Goal: Task Accomplishment & Management: Manage account settings

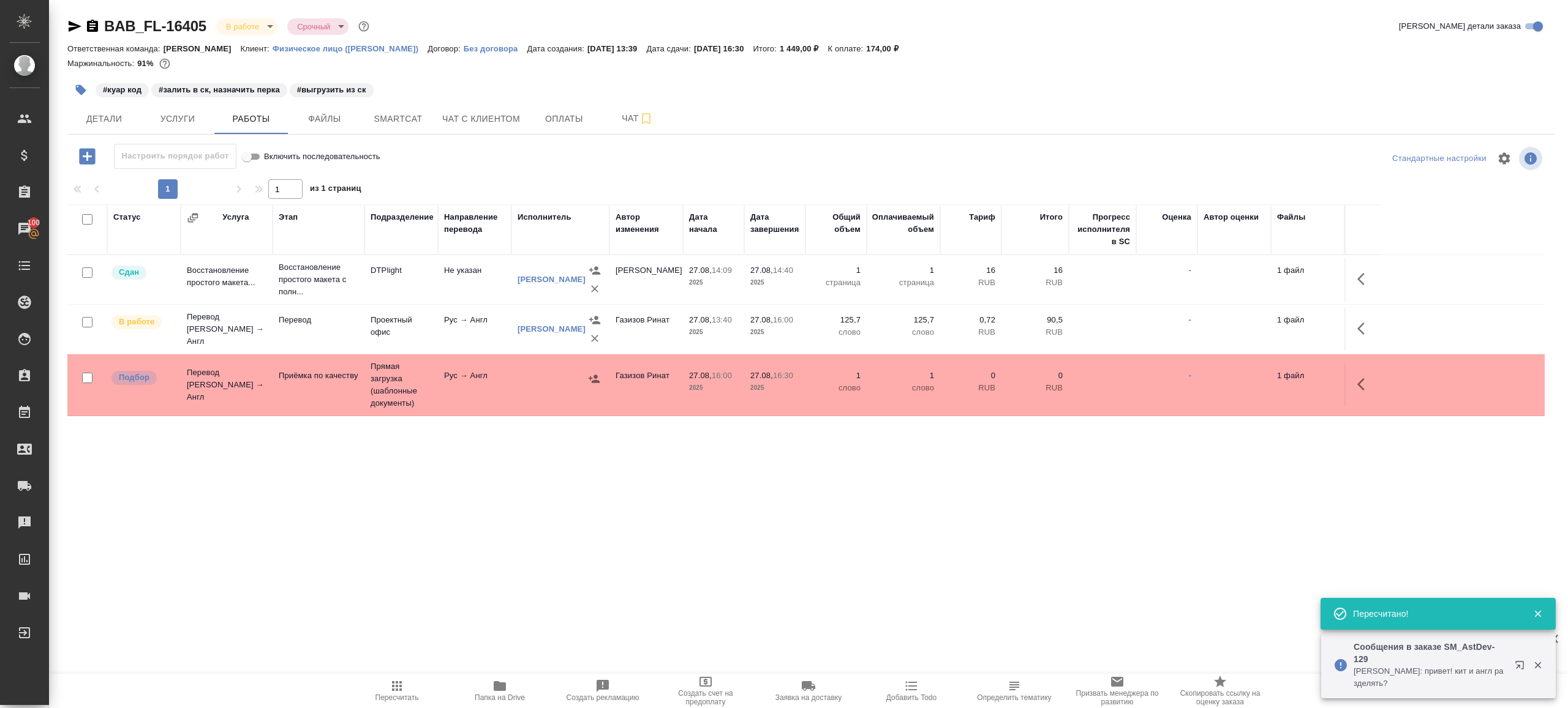
click at [386, 101] on div "#куар код #залить в ск, назначить перка #выгрузить из ск" at bounding box center [563, 90] width 991 height 27
click at [386, 113] on span "Smartcat" at bounding box center [398, 119] width 59 height 16
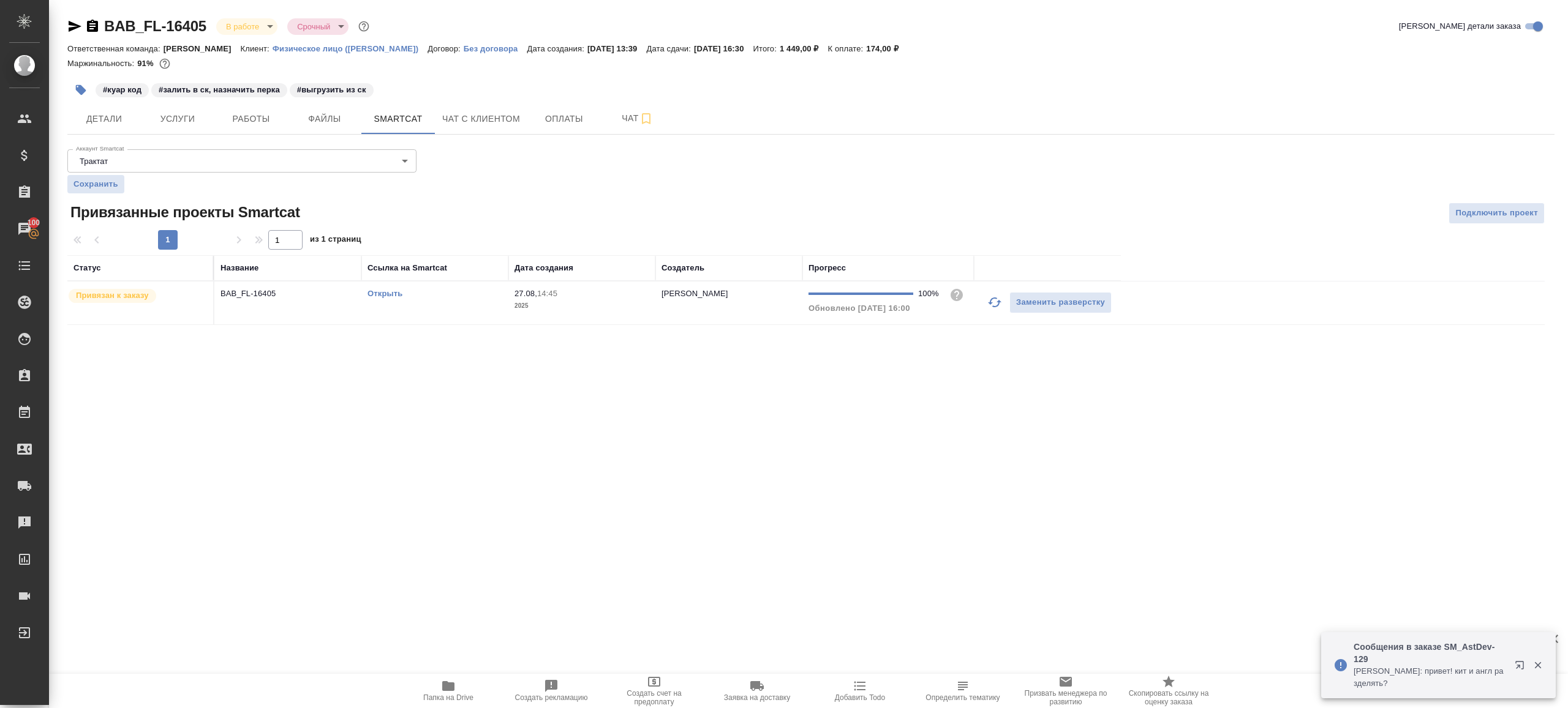
click at [394, 298] on div "Открыть" at bounding box center [435, 294] width 135 height 12
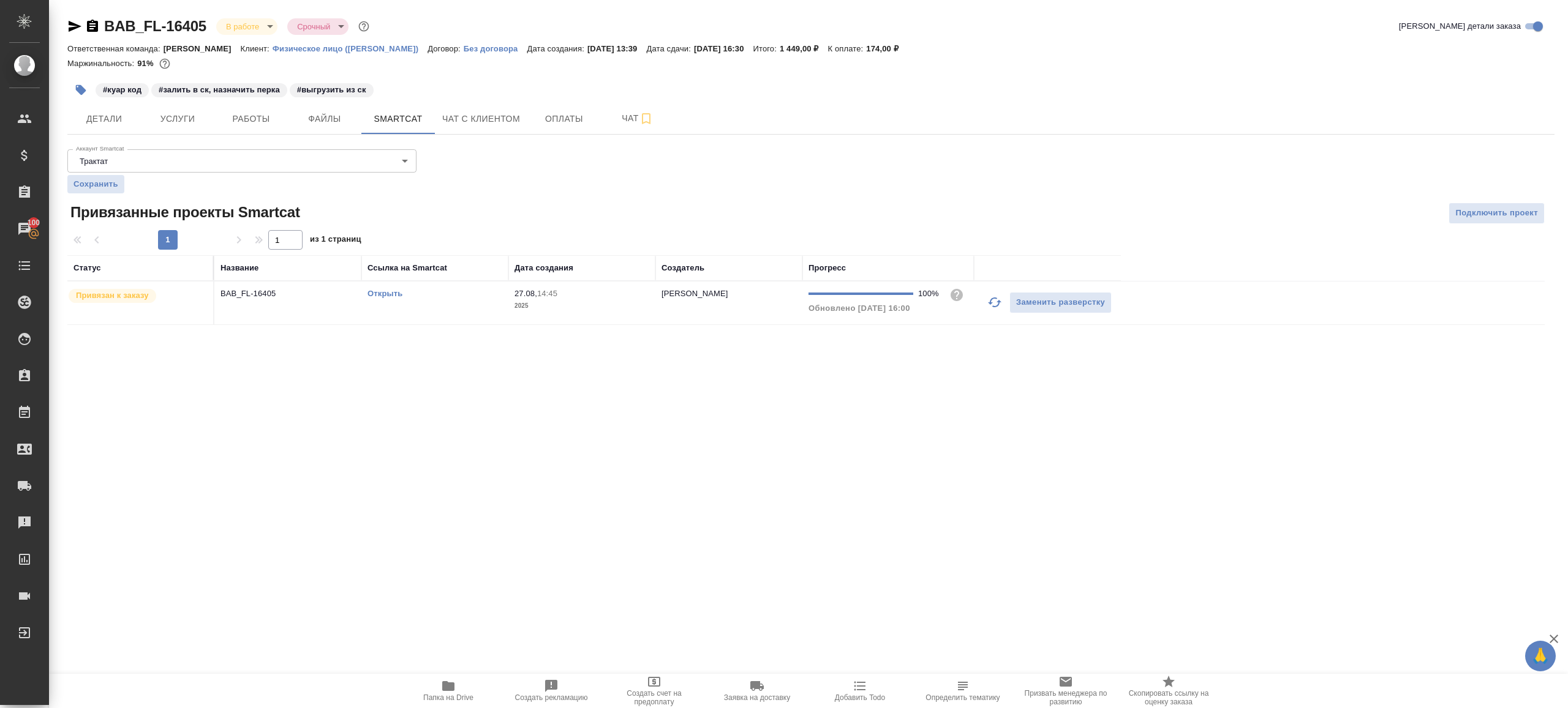
click at [386, 295] on link "Открыть" at bounding box center [385, 293] width 35 height 9
click at [236, 108] on button "Работы" at bounding box center [251, 118] width 73 height 30
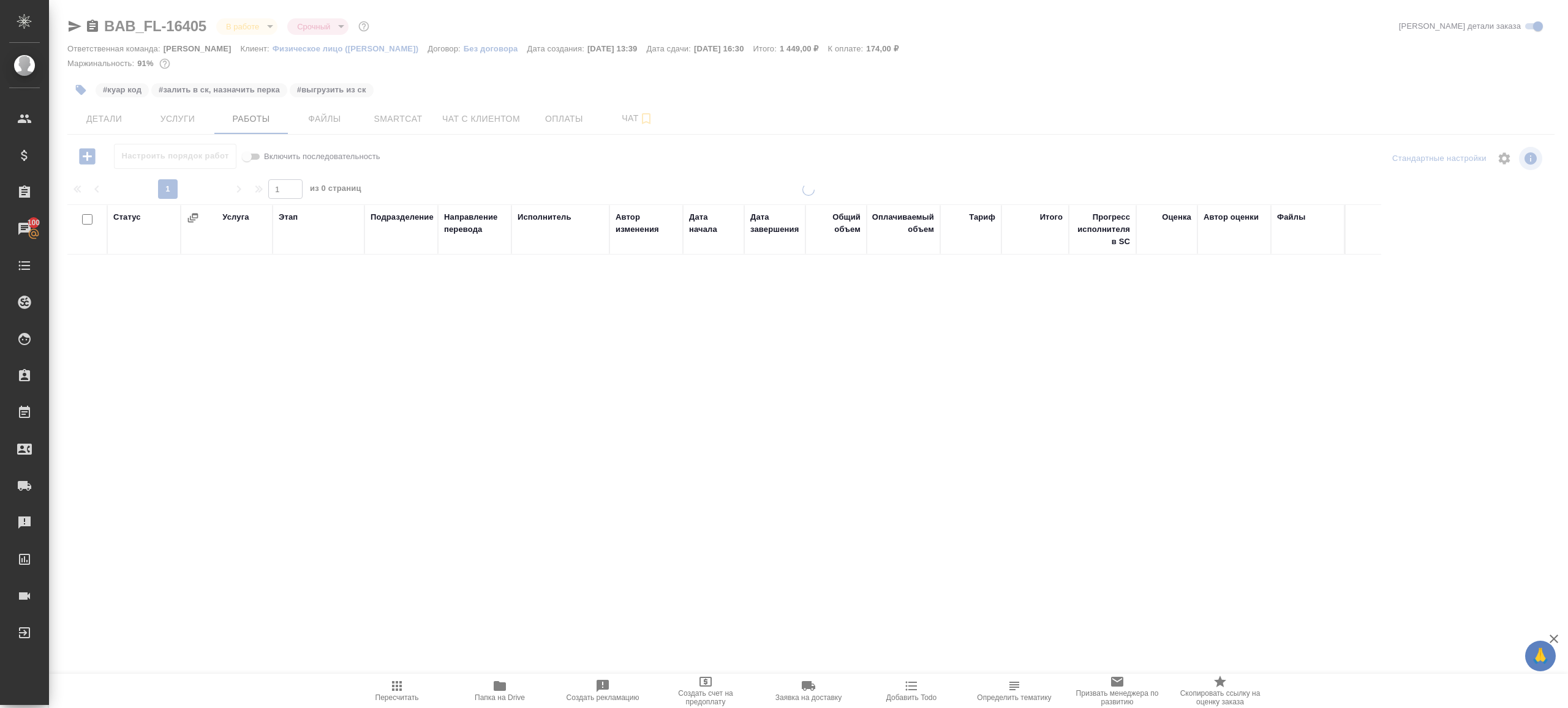
click at [80, 85] on icon "button" at bounding box center [81, 90] width 11 height 11
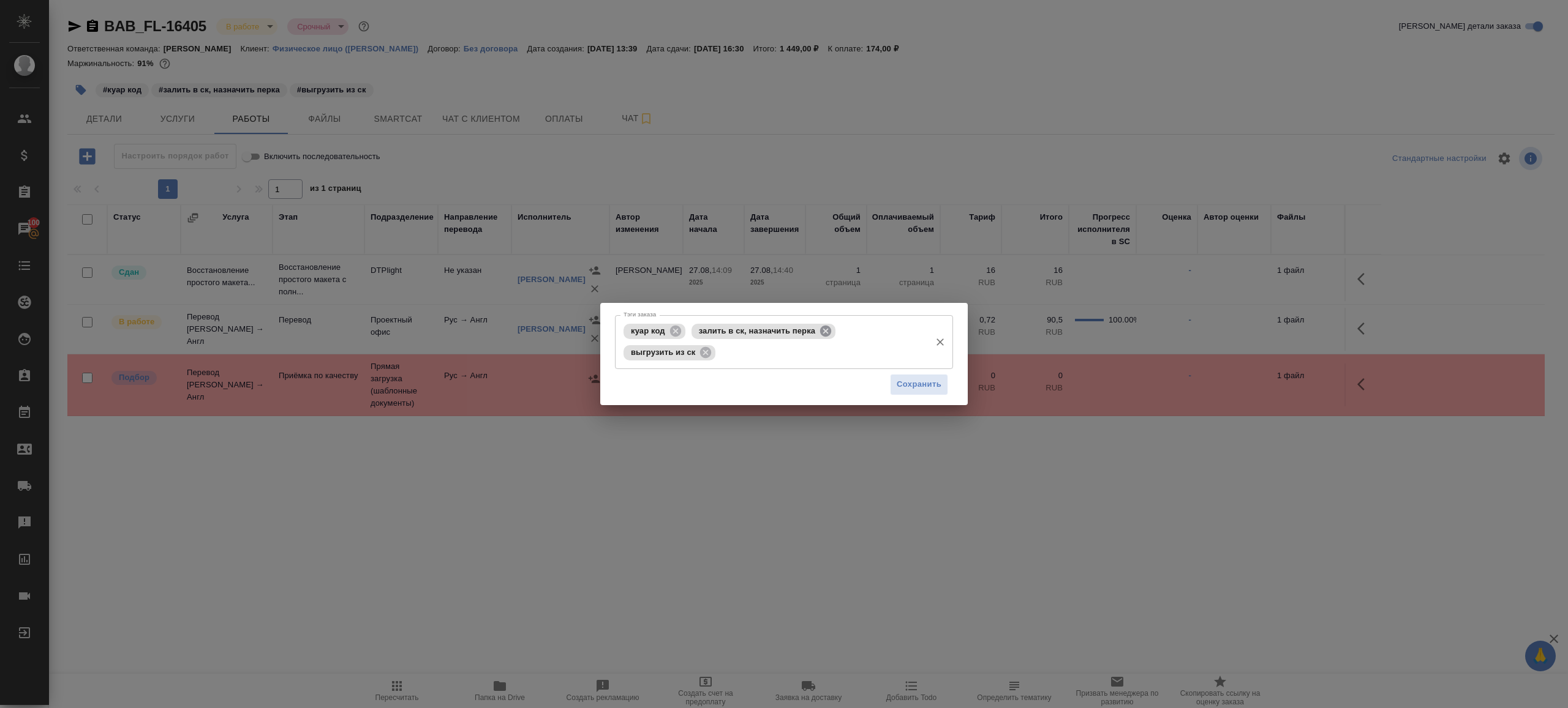
click at [822, 326] on icon at bounding box center [826, 331] width 14 height 14
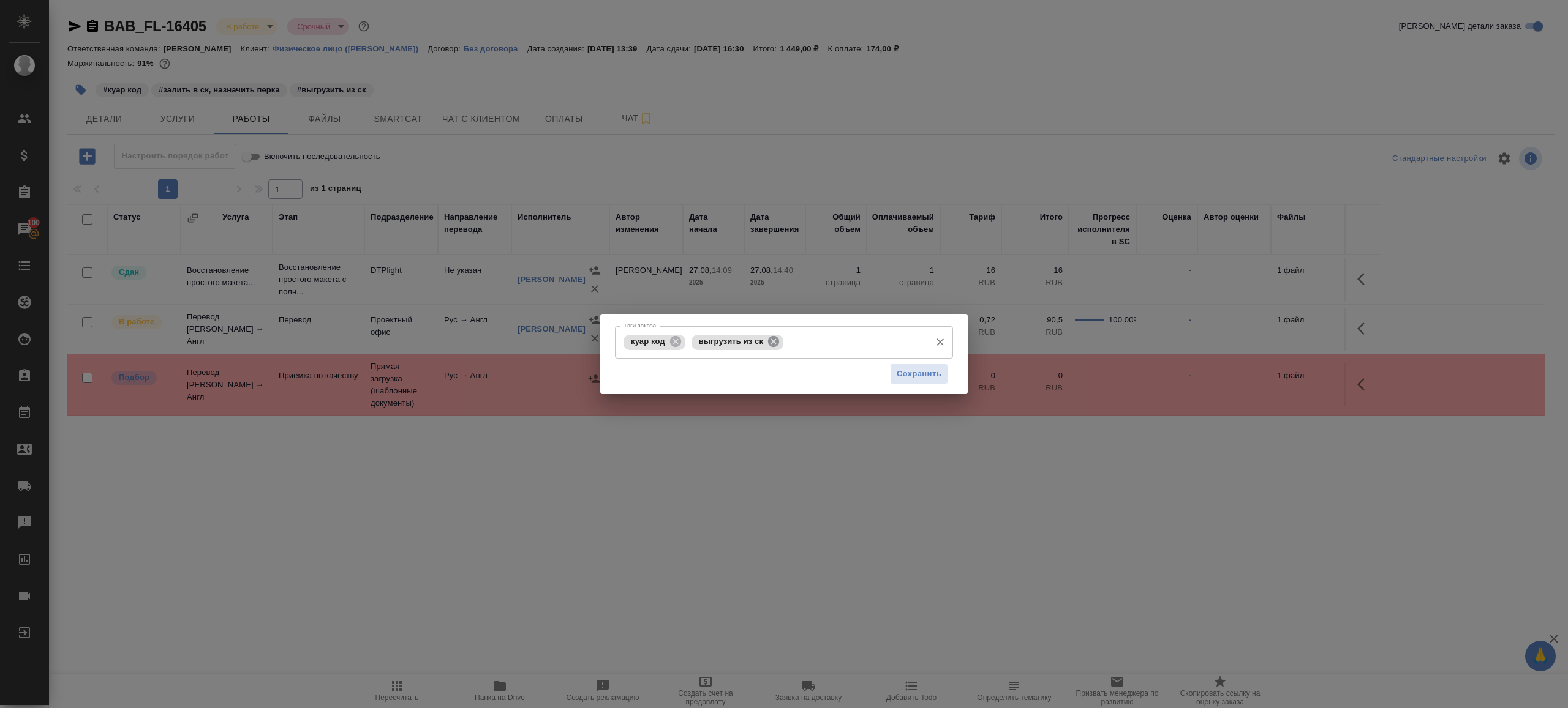
click at [776, 343] on icon at bounding box center [774, 342] width 14 height 14
click at [904, 372] on span "Сохранить" at bounding box center [919, 374] width 45 height 14
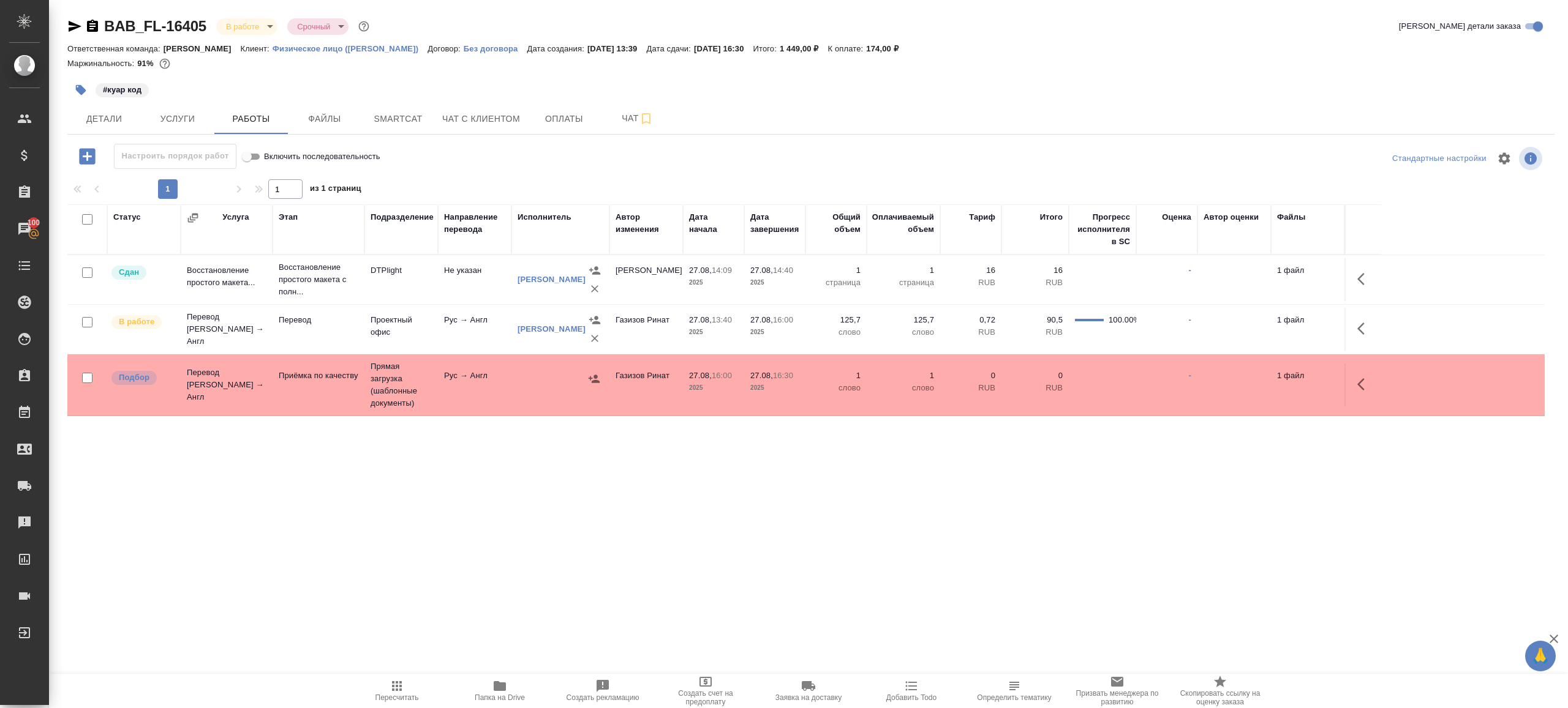
click at [1348, 331] on td at bounding box center [1362, 329] width 37 height 43
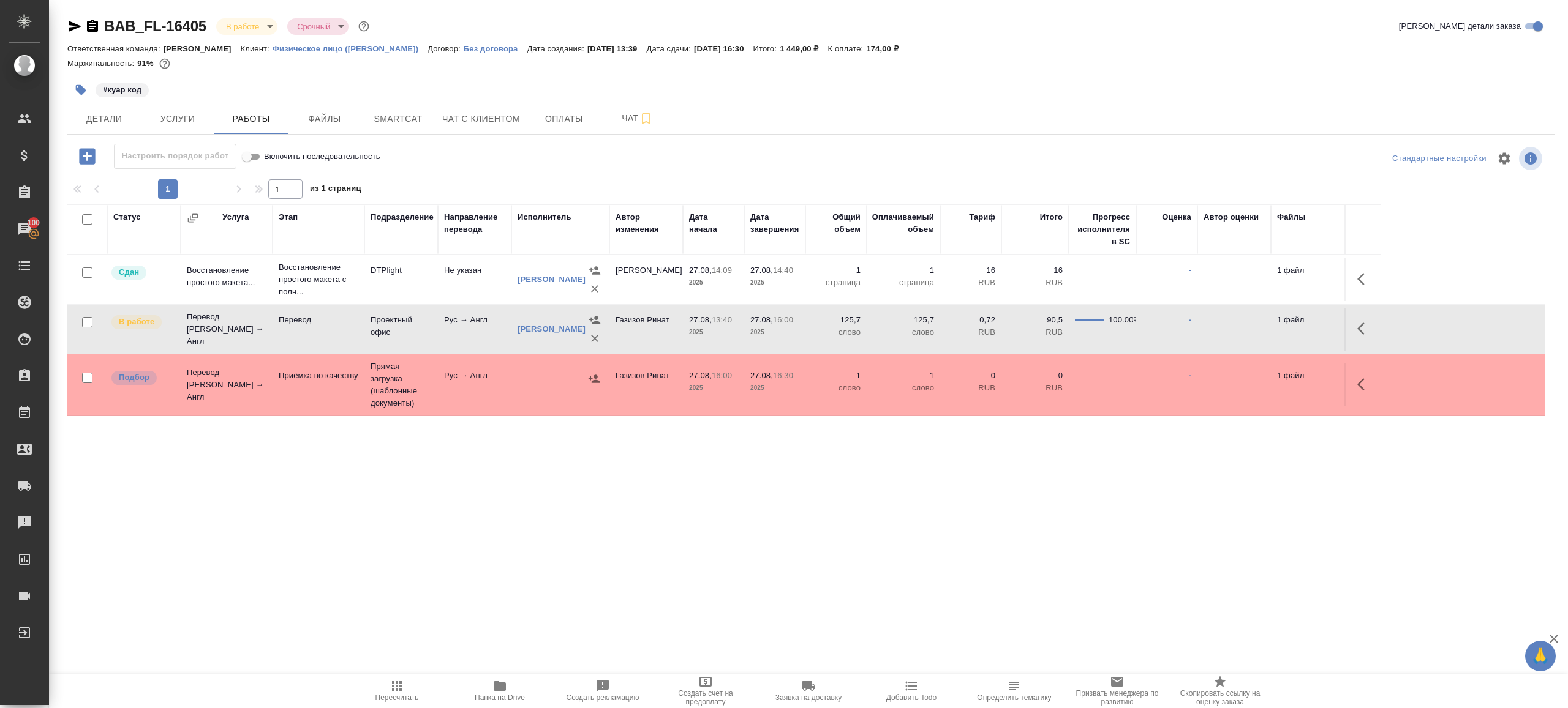
click at [1354, 326] on button "button" at bounding box center [1364, 328] width 29 height 29
click at [1268, 327] on icon "button" at bounding box center [1274, 329] width 15 height 15
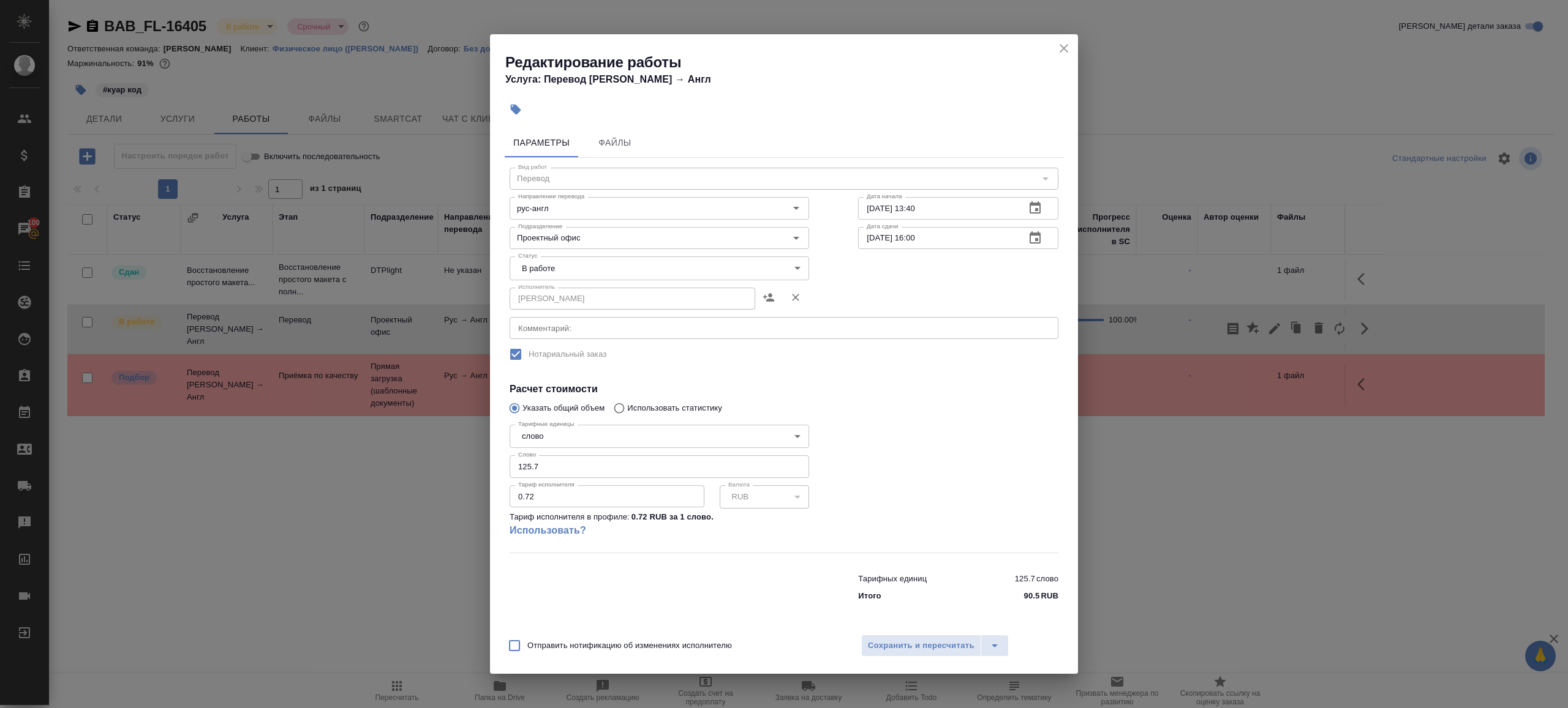
click at [553, 265] on body "🙏 .cls-1 fill:#fff; AWATERA [PERSON_NAME] Клиенты Спецификации Заказы 100 Чаты …" at bounding box center [784, 354] width 1568 height 708
click at [553, 305] on li "Сдан" at bounding box center [659, 310] width 300 height 21
type input "closed"
click at [579, 466] on input "125.7" at bounding box center [659, 466] width 300 height 22
paste input "4.35"
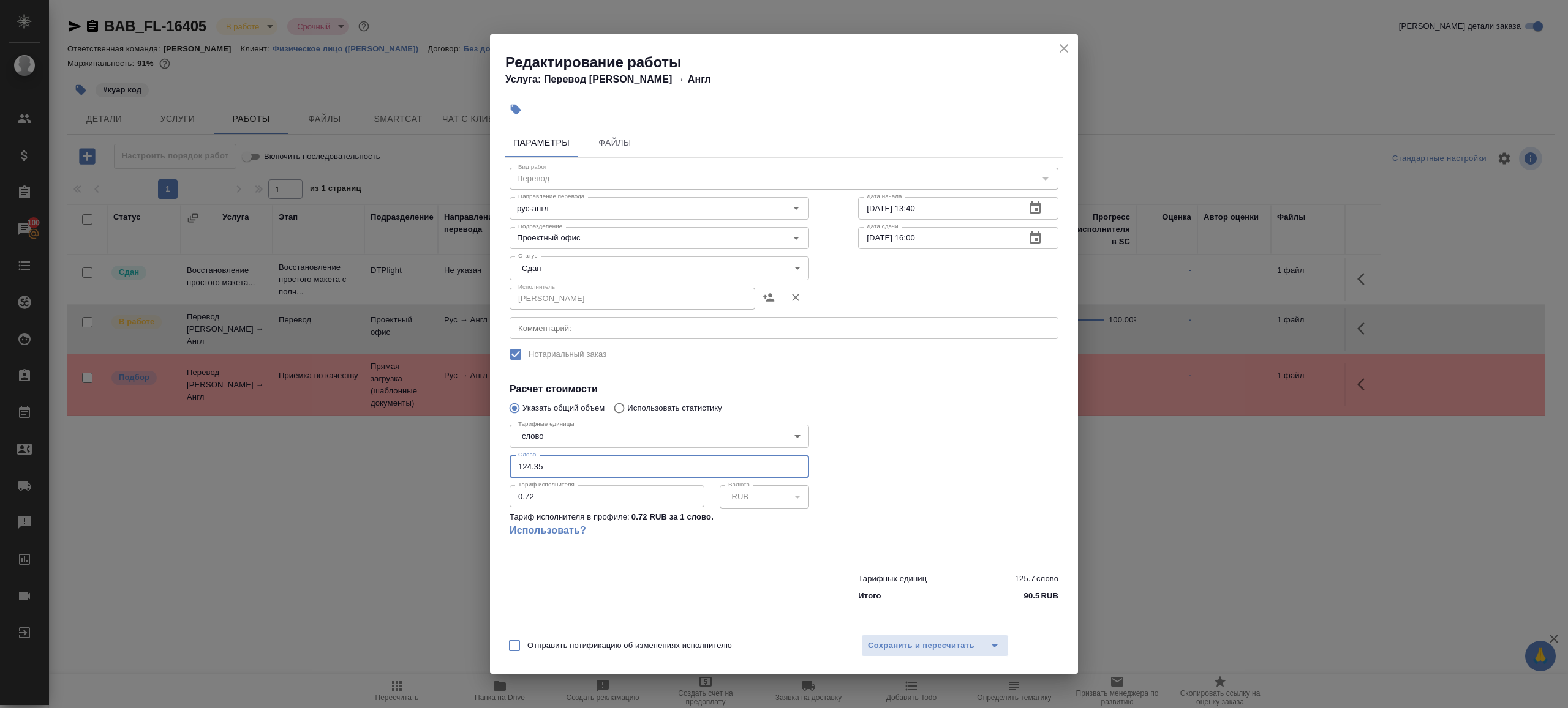
type input "124.35"
click at [861, 535] on div at bounding box center [958, 486] width 249 height 182
click at [887, 641] on span "Сохранить и пересчитать" at bounding box center [921, 646] width 106 height 14
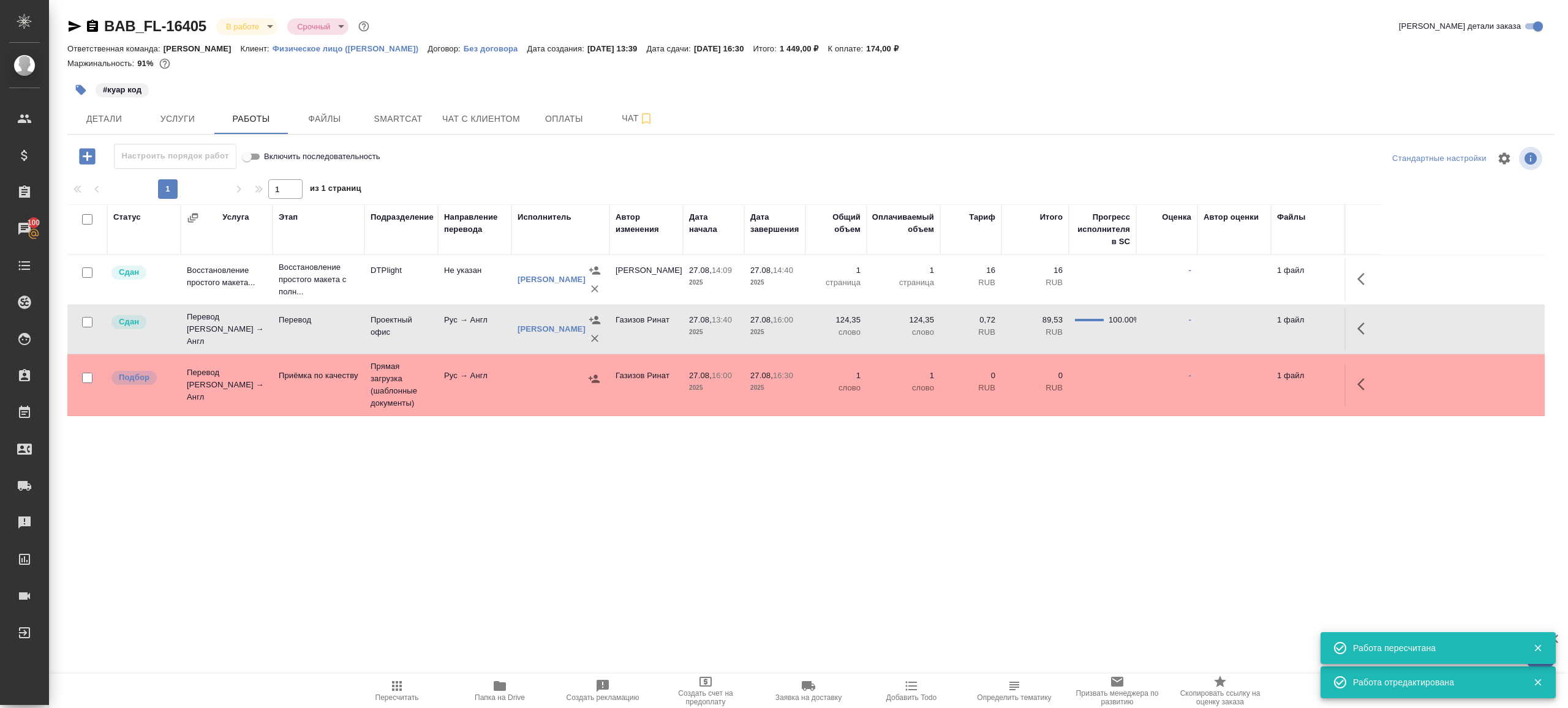
click at [392, 695] on span "Пересчитать" at bounding box center [397, 698] width 44 height 9
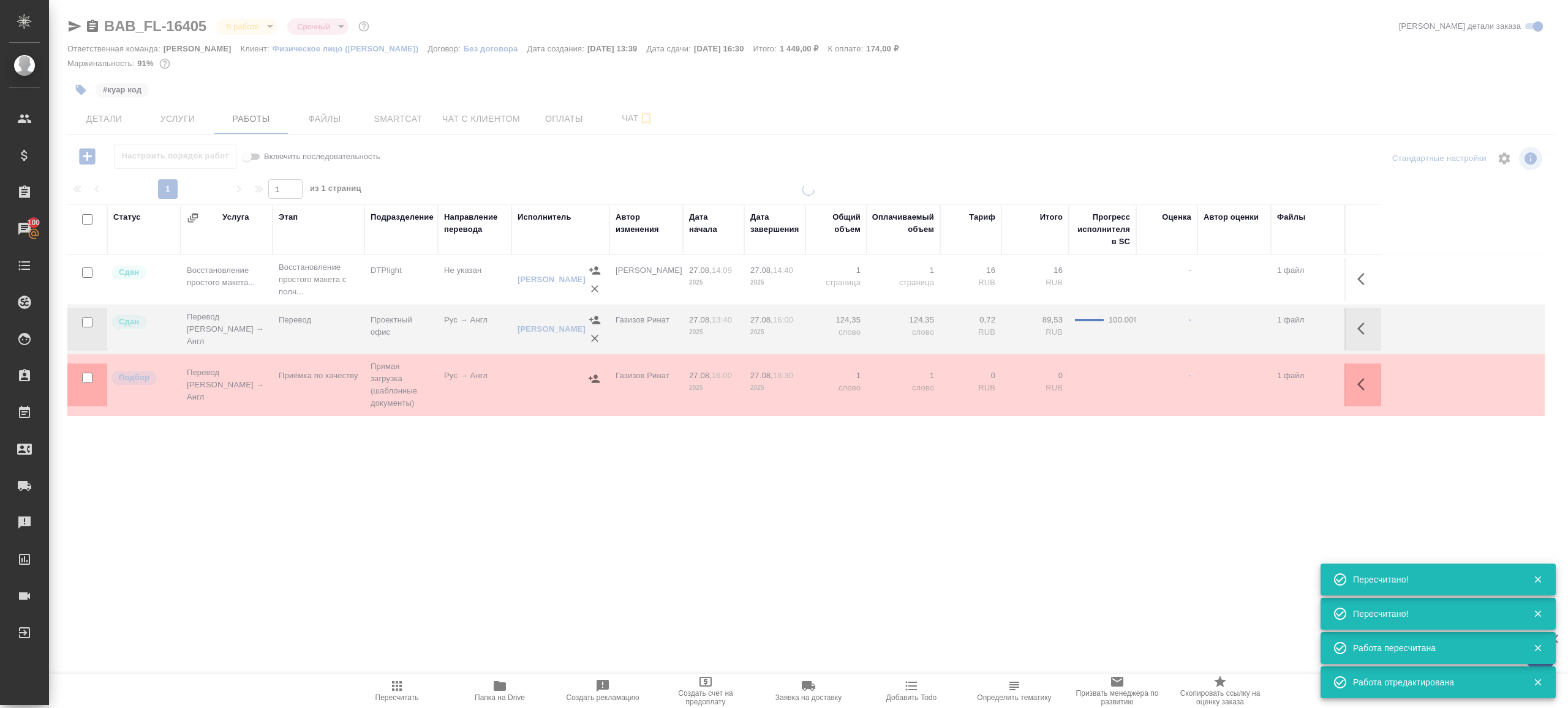
click at [501, 530] on div ".cls-1 fill:#fff; AWATERA [PERSON_NAME] Клиенты Спецификации Заказы 100 Чаты To…" at bounding box center [784, 354] width 1568 height 708
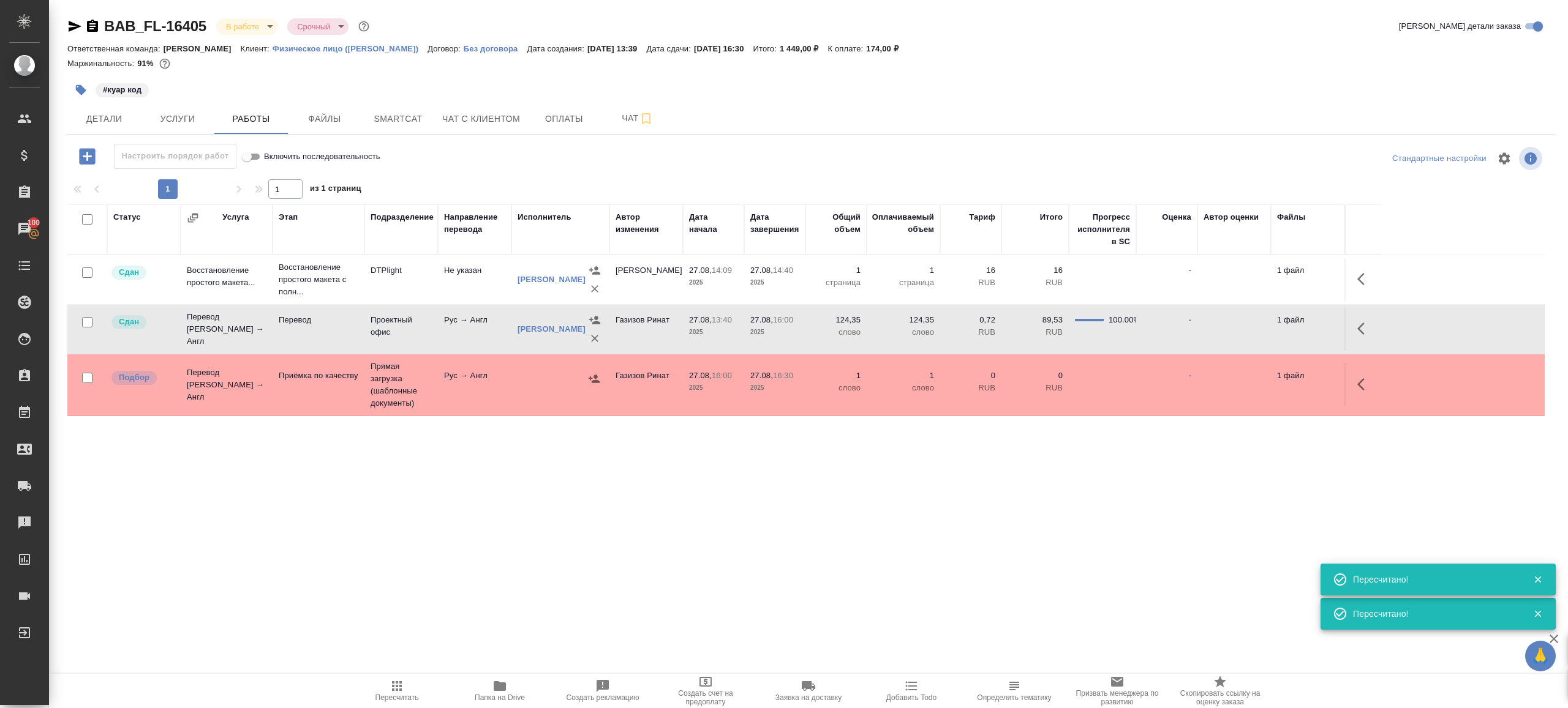
click at [491, 391] on td "Рус → Англ" at bounding box center [475, 385] width 73 height 43
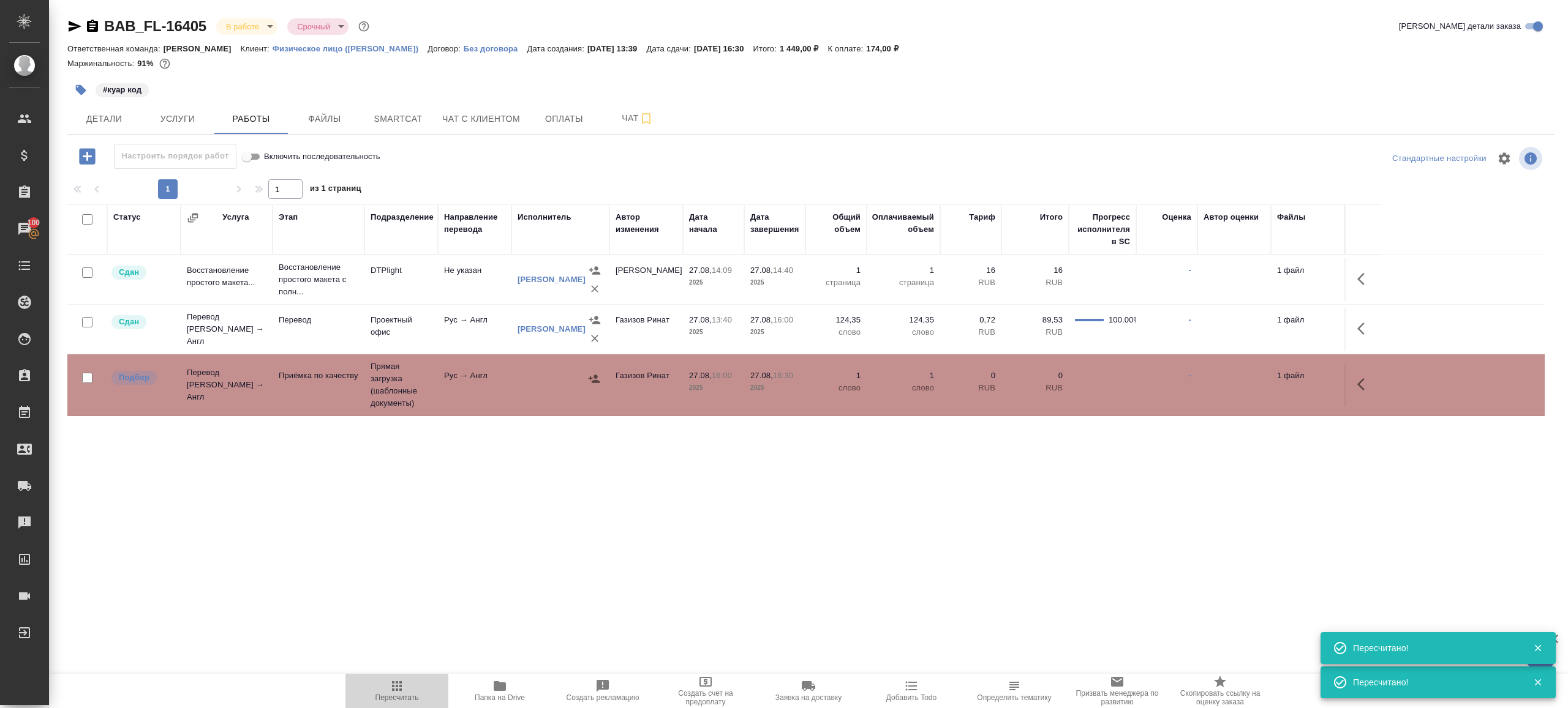
click at [413, 681] on span "Пересчитать" at bounding box center [397, 690] width 88 height 23
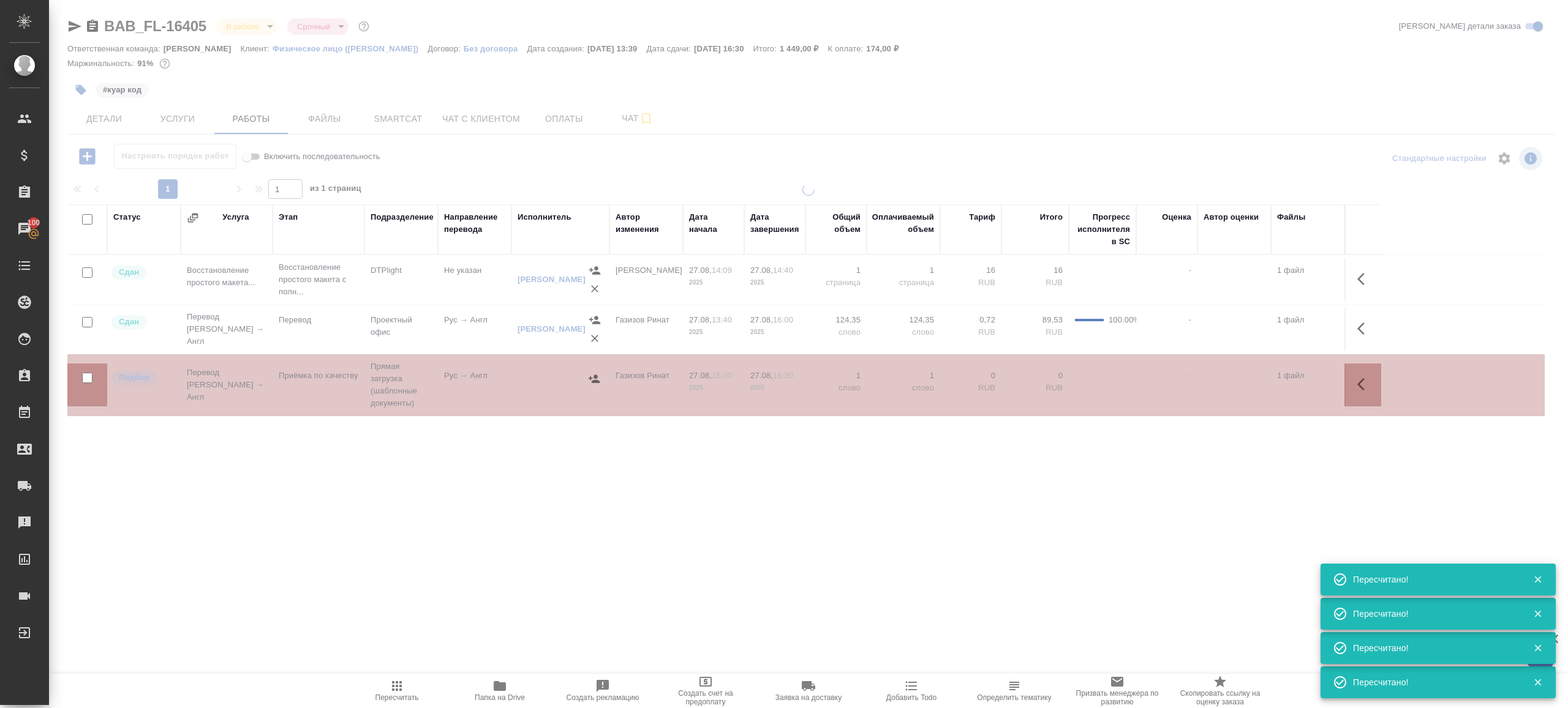
click at [427, 620] on div ".cls-1 fill:#fff; AWATERA [PERSON_NAME] Клиенты Спецификации Заказы 100 Чаты To…" at bounding box center [784, 354] width 1568 height 708
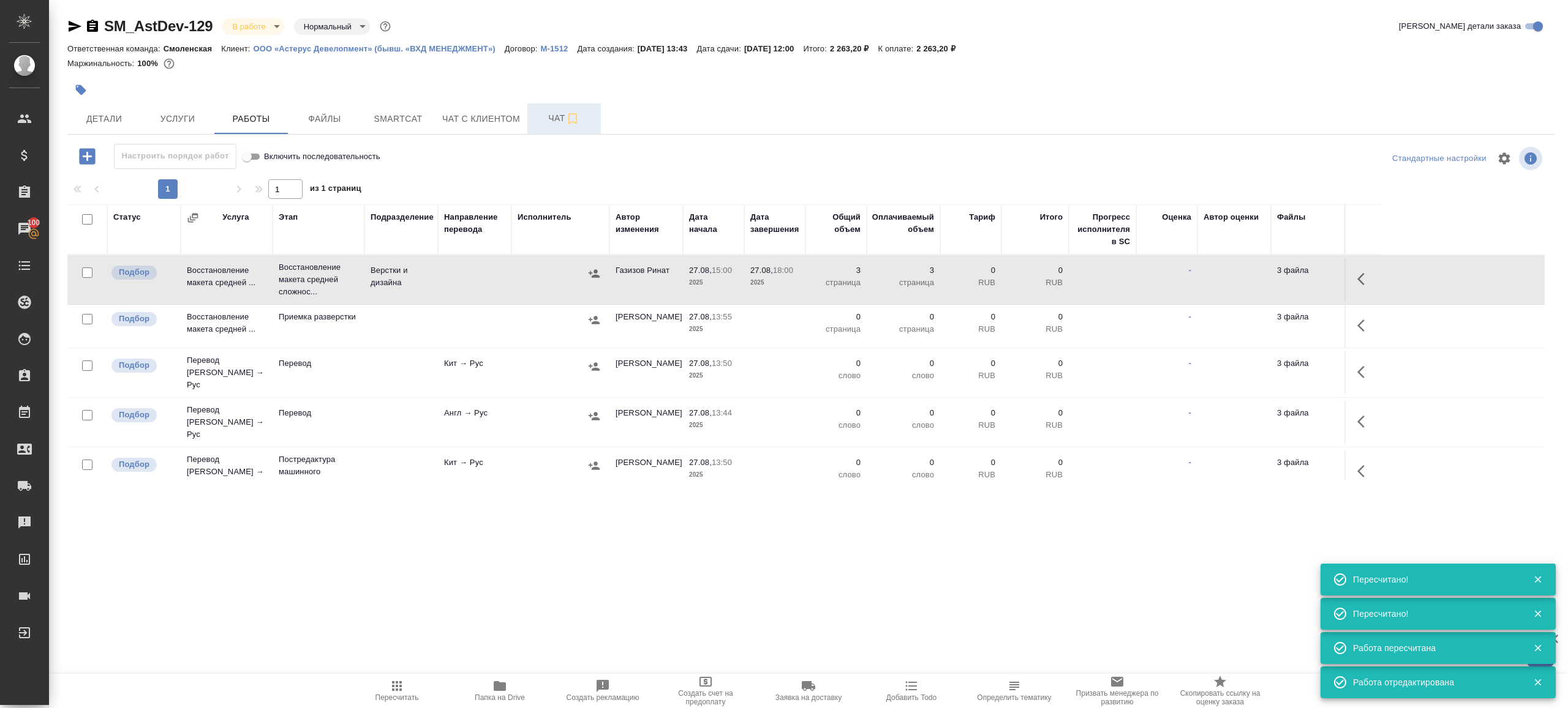
click at [549, 115] on span "Чат" at bounding box center [564, 118] width 59 height 16
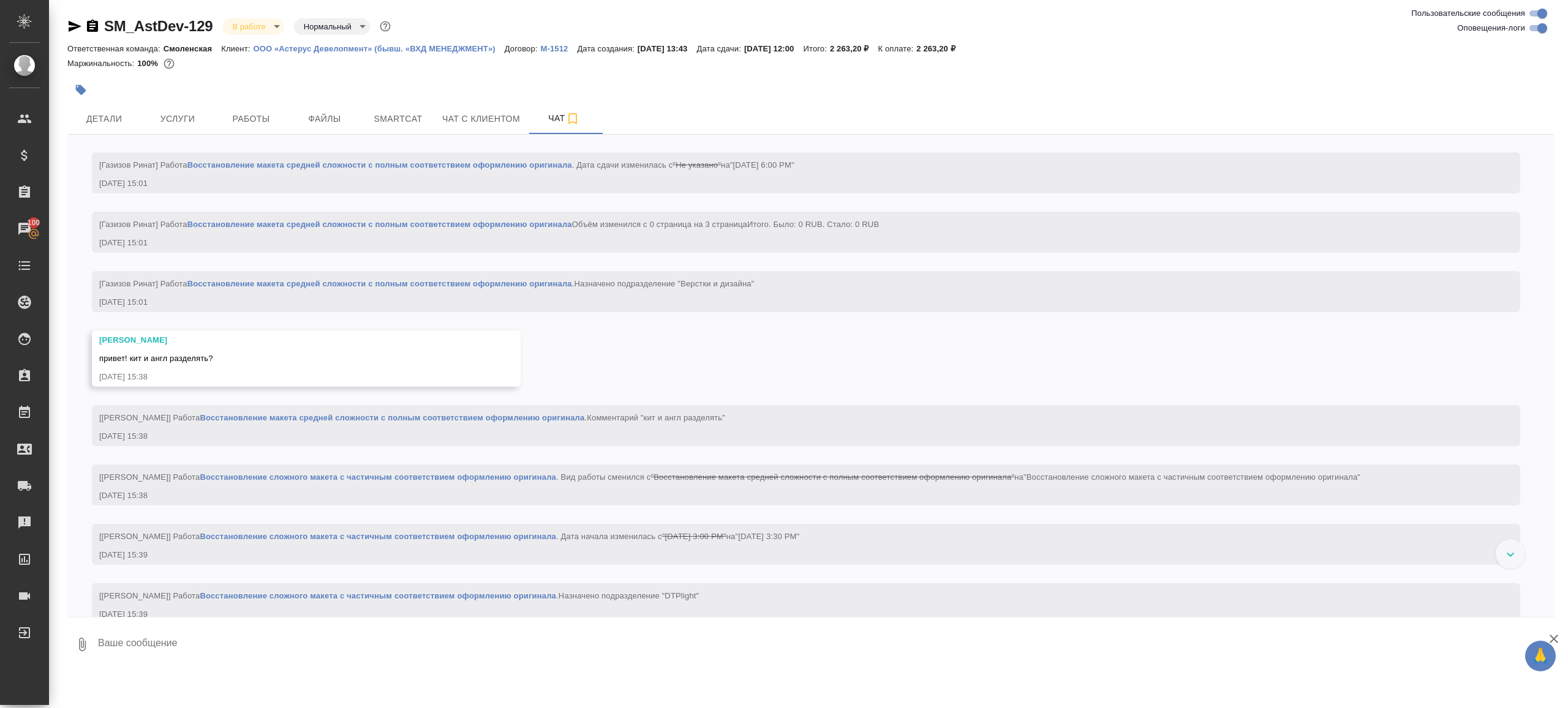
scroll to position [1310, 0]
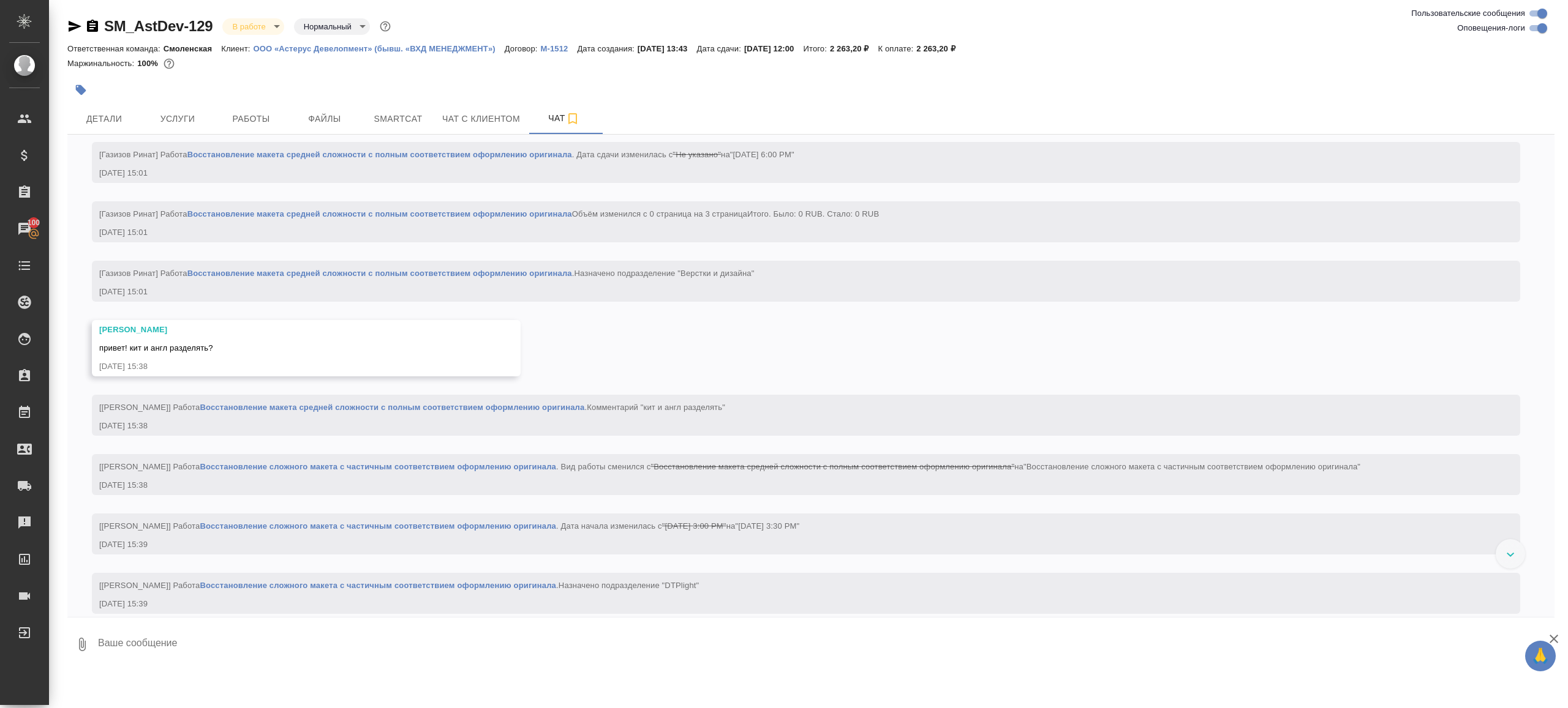
click at [236, 641] on textarea at bounding box center [826, 644] width 1458 height 42
click at [201, 288] on button "Ответить на сообщение" at bounding box center [167, 287] width 134 height 24
click at [247, 668] on textarea at bounding box center [826, 651] width 1458 height 42
type textarea "привет! да пожаулйста"
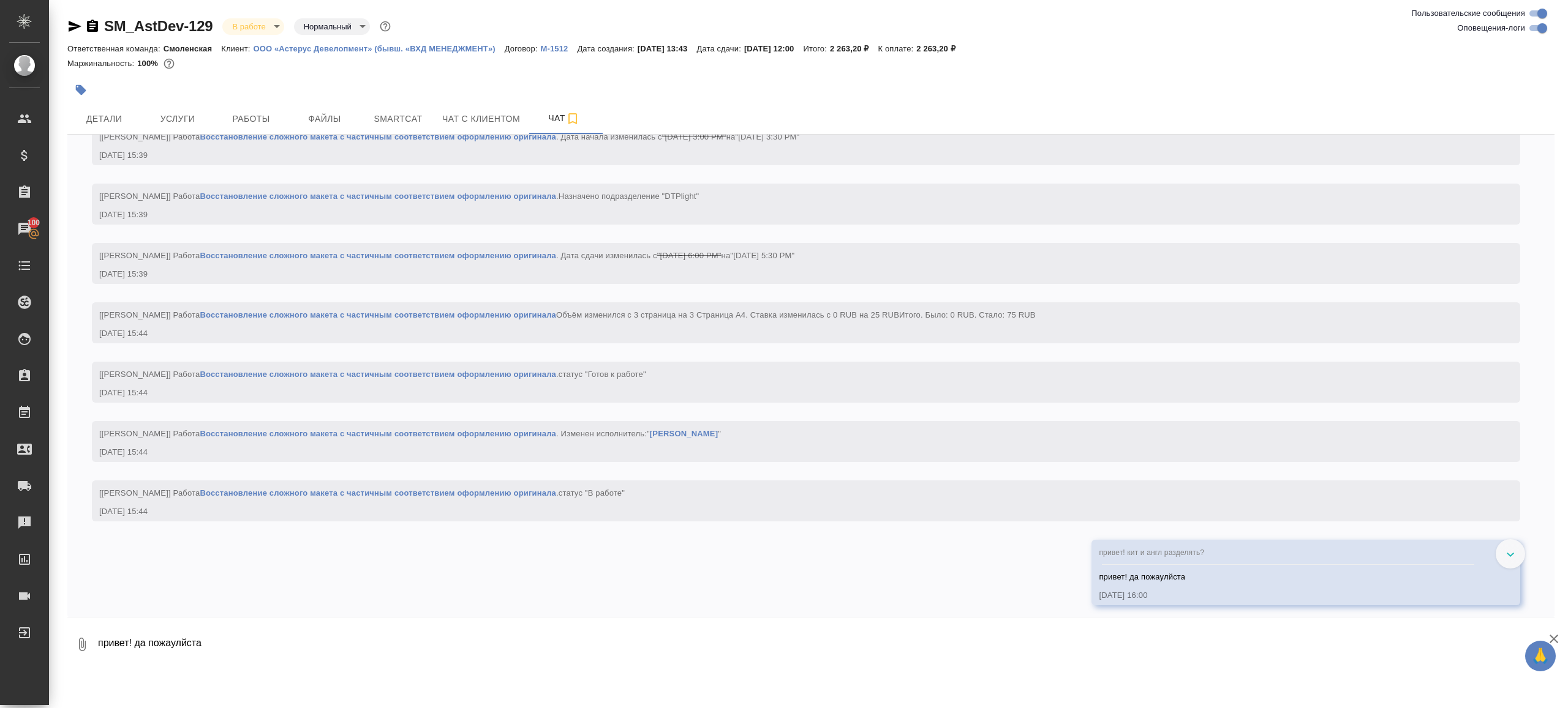
scroll to position [1730, 0]
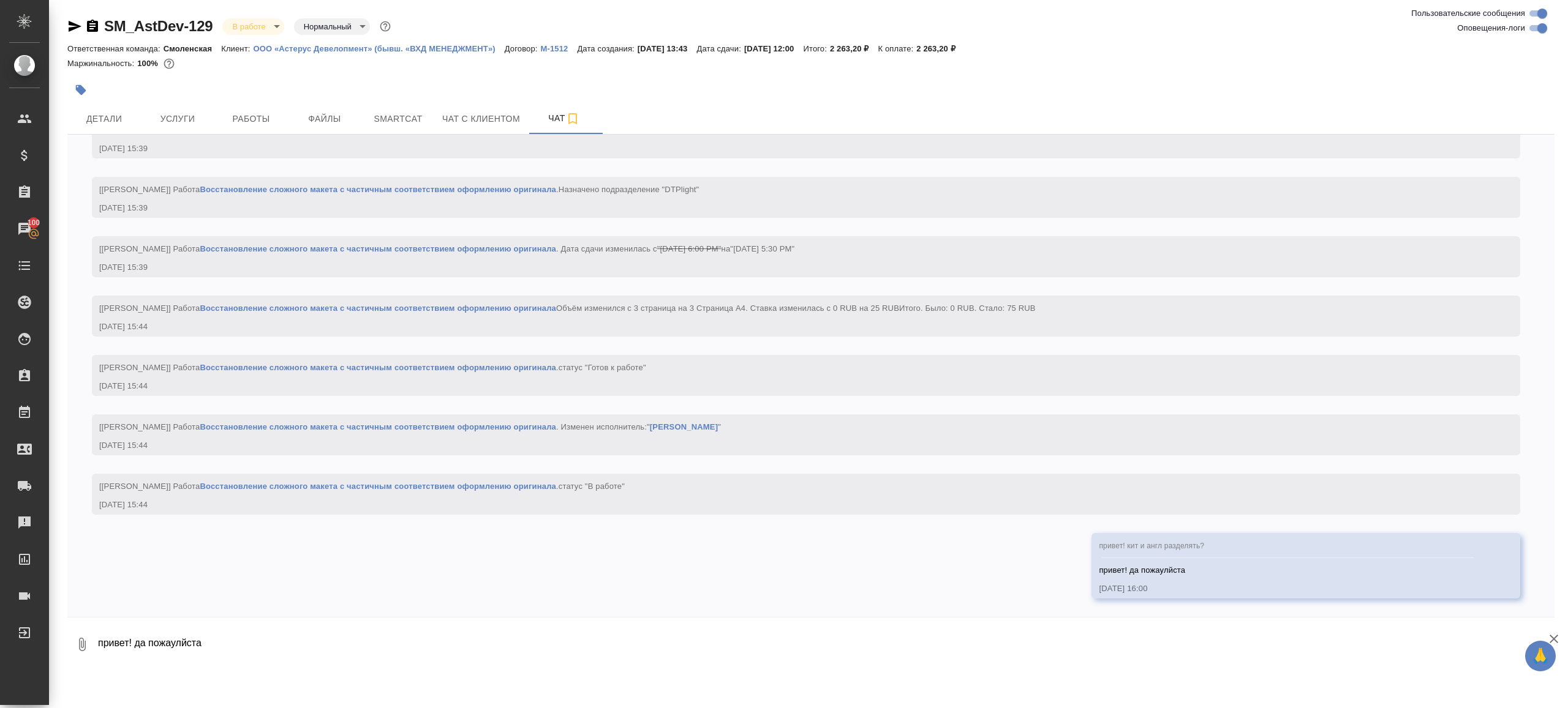
drag, startPoint x: 247, startPoint y: 109, endPoint x: 281, endPoint y: 76, distance: 47.4
click at [247, 109] on button "Работы" at bounding box center [251, 118] width 73 height 30
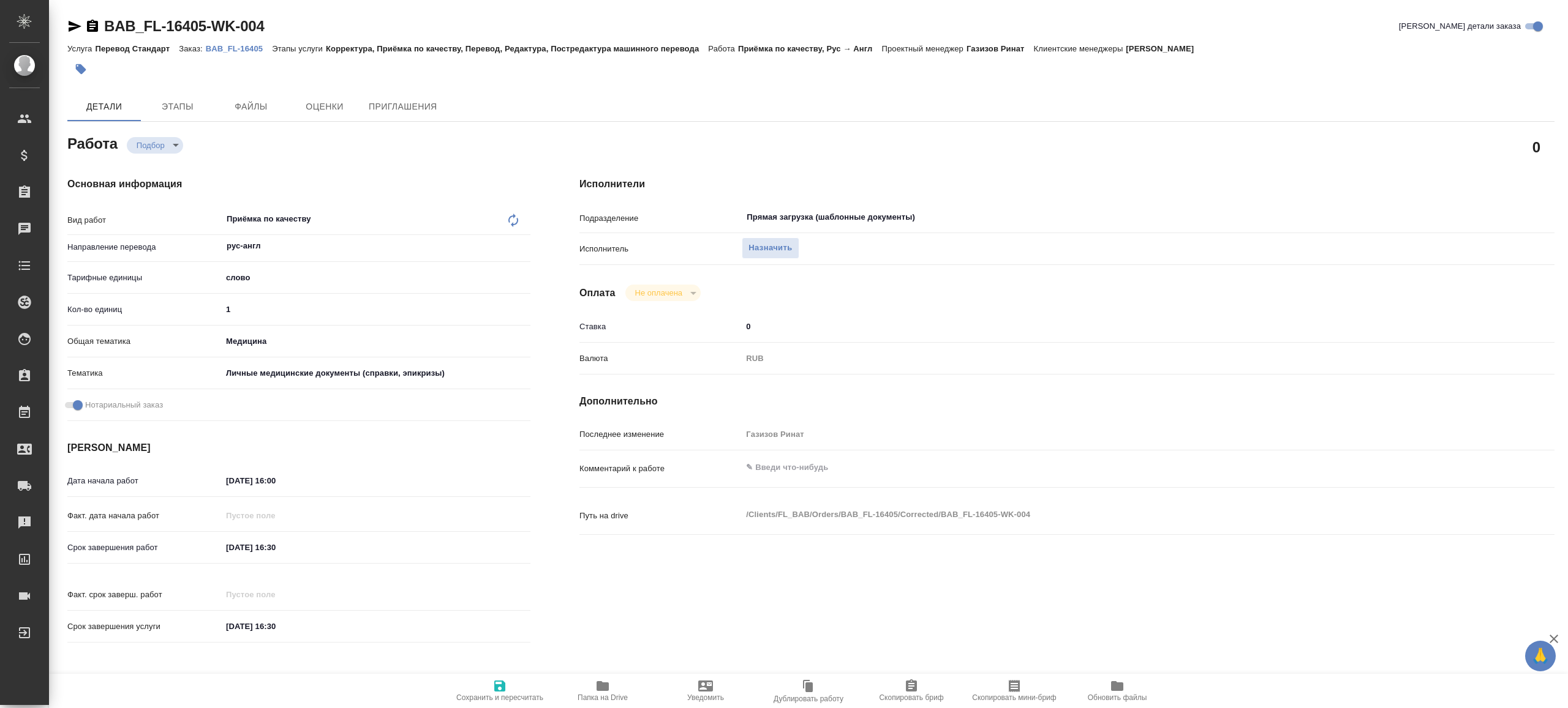
type textarea "x"
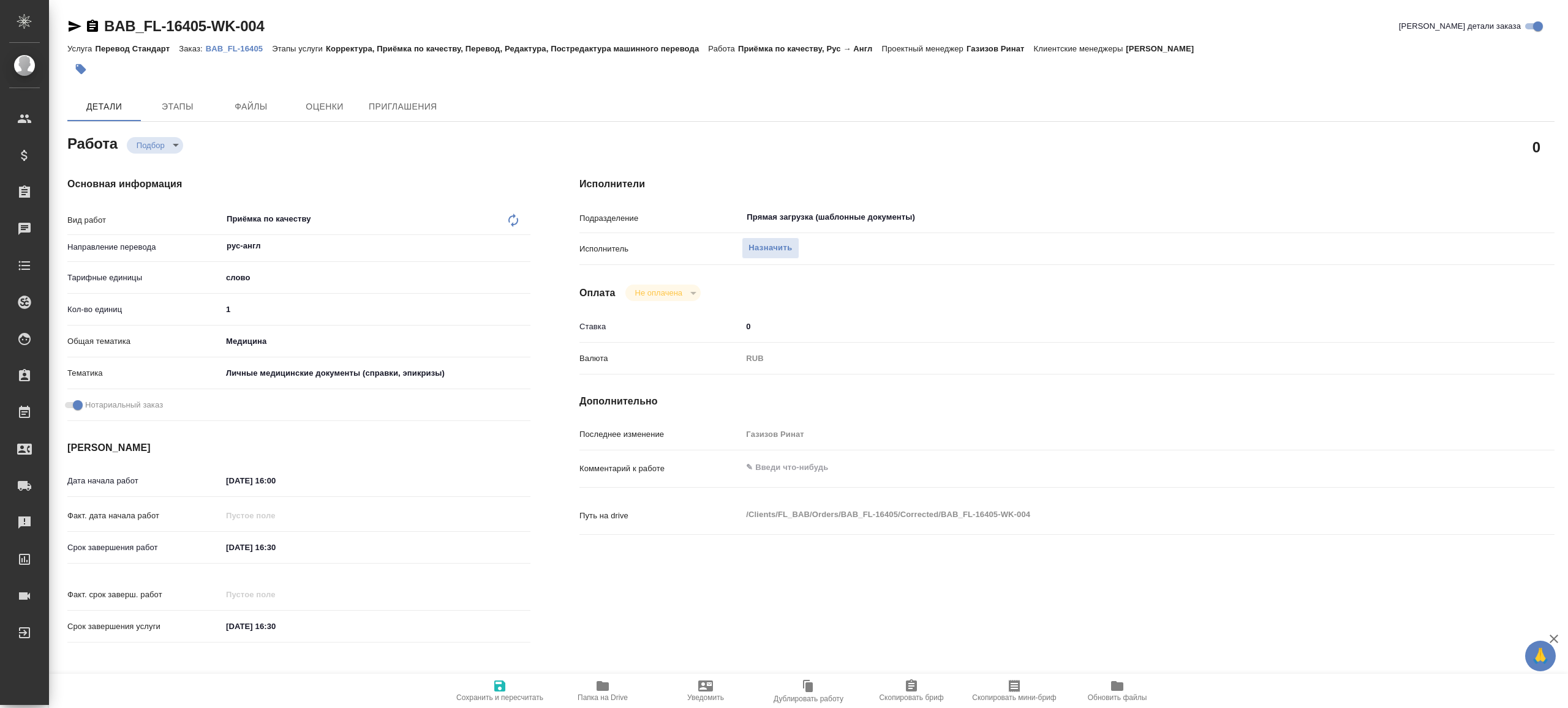
type textarea "x"
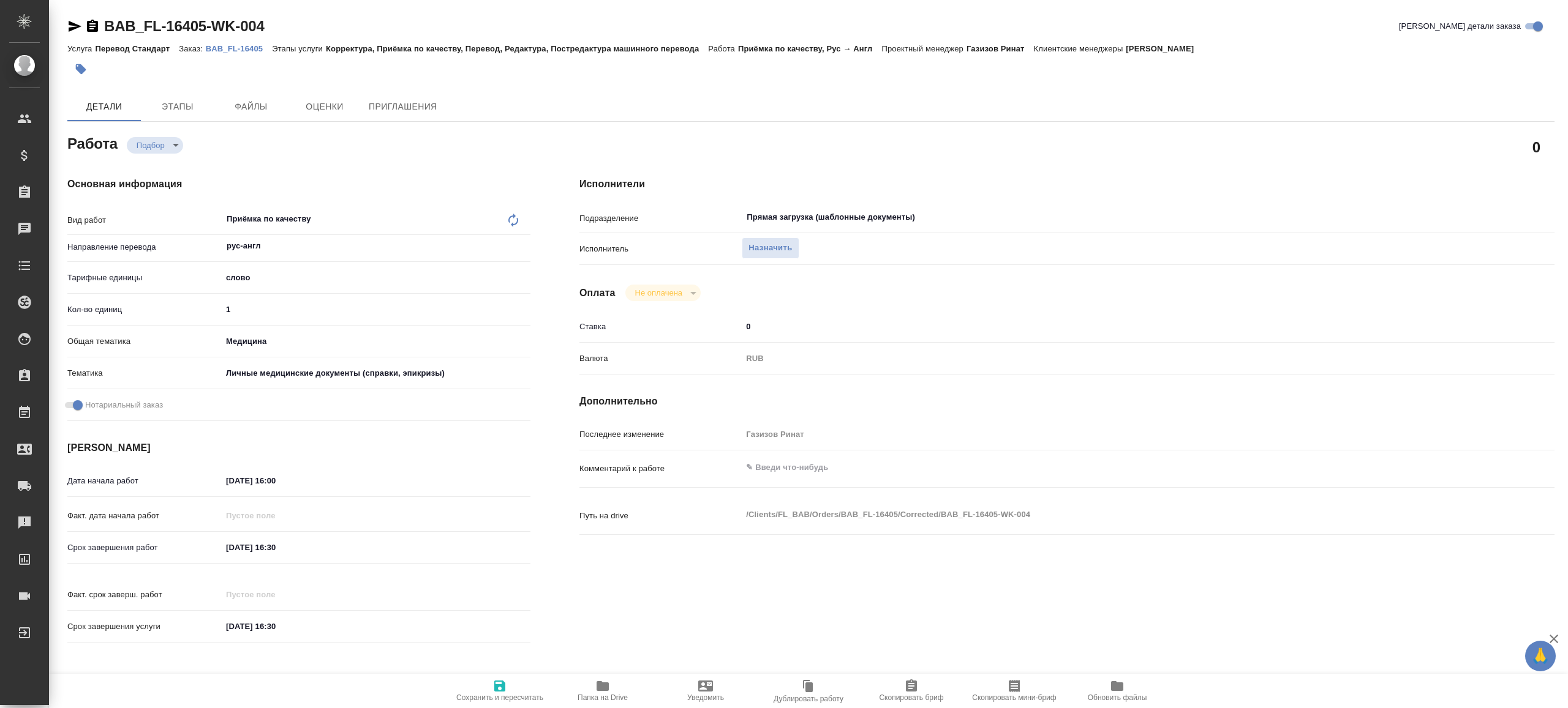
type textarea "x"
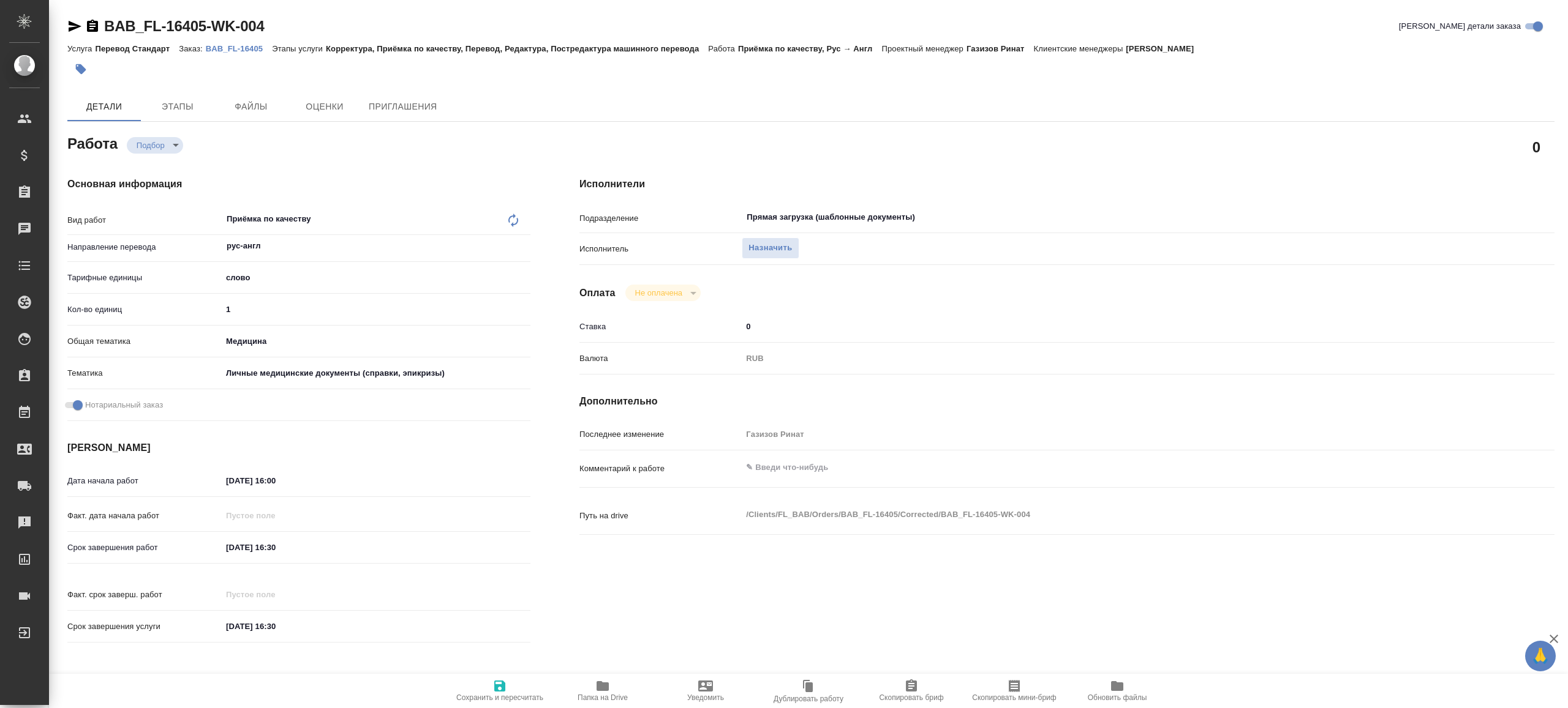
type textarea "x"
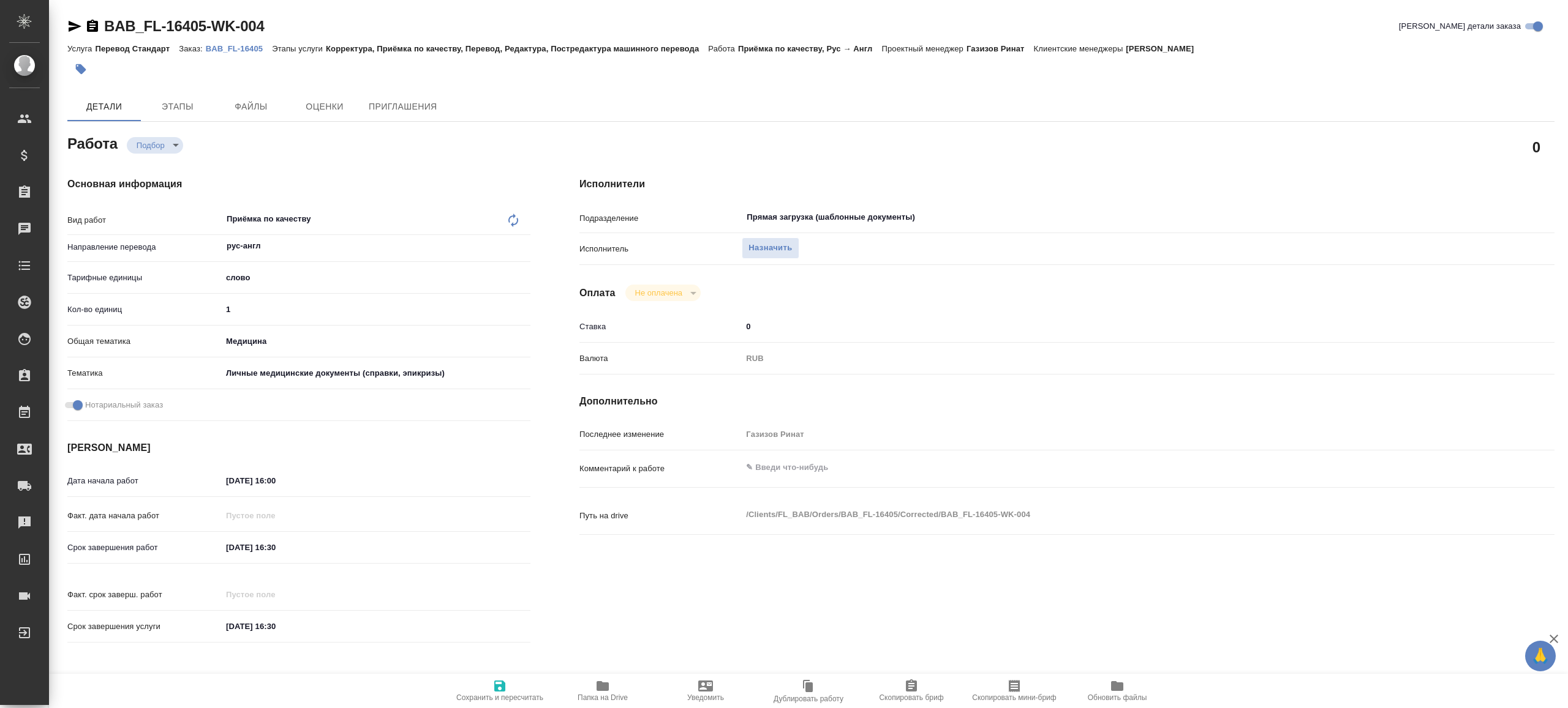
type textarea "x"
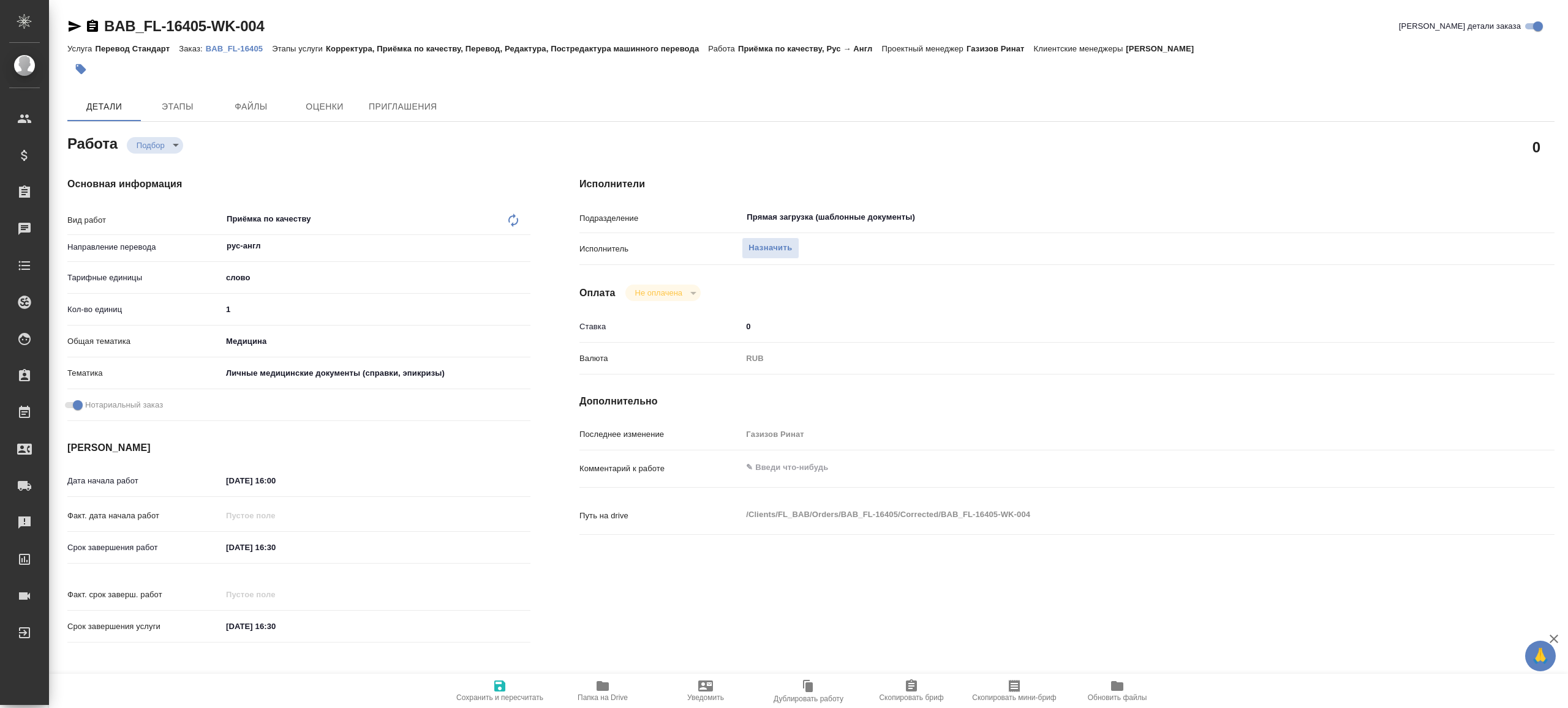
type textarea "x"
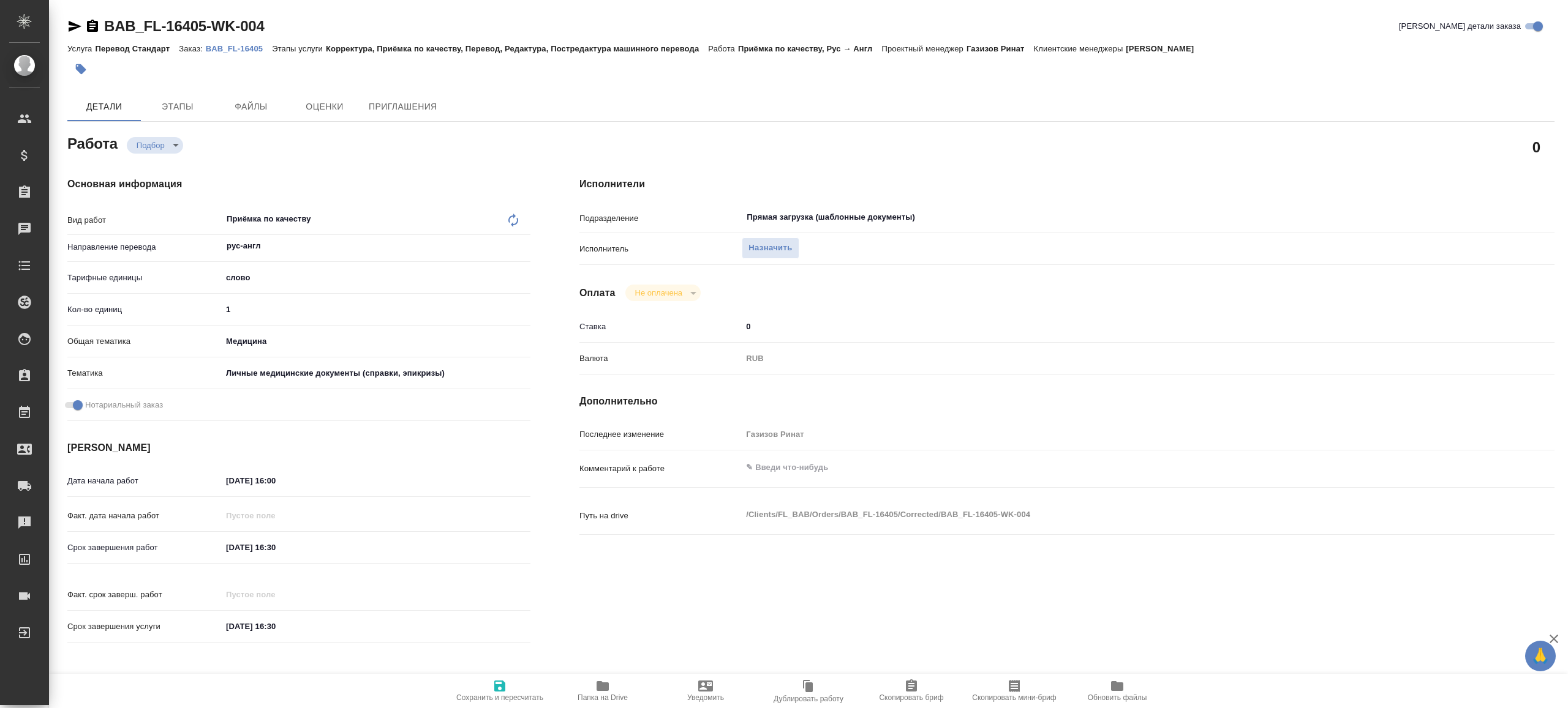
type textarea "x"
